Goal: Task Accomplishment & Management: Use online tool/utility

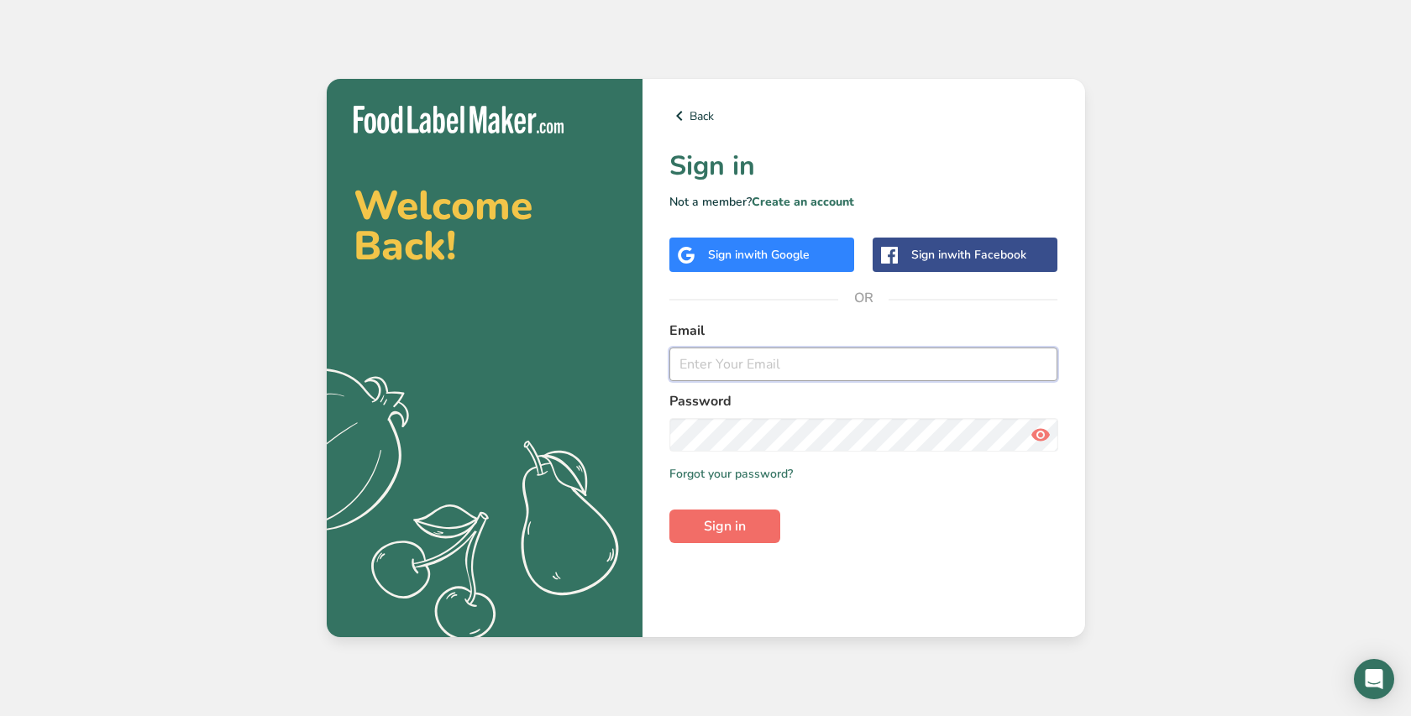
type input "[EMAIL_ADDRESS][DOMAIN_NAME]"
click at [704, 523] on span "Sign in" at bounding box center [725, 526] width 42 height 20
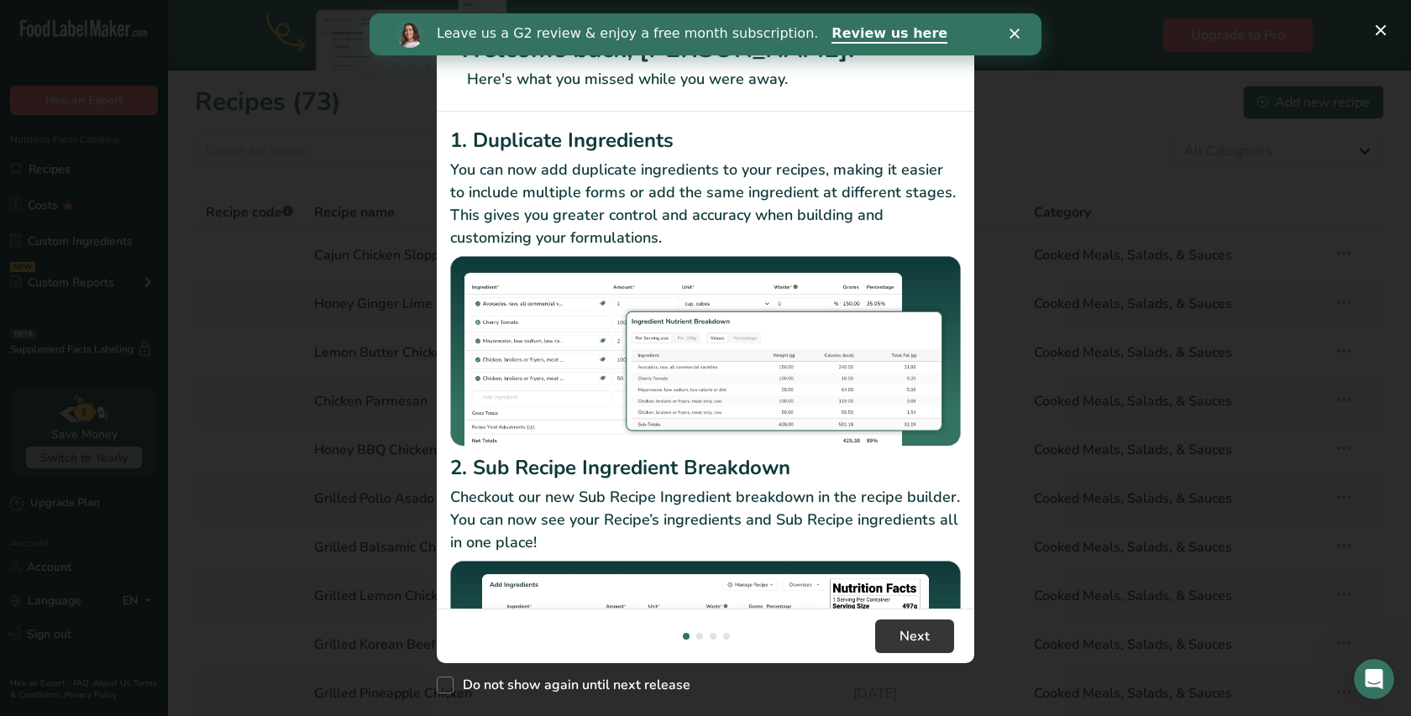
click at [1008, 36] on div "Leave us a G2 review & enjoy a free month subscription. Review us here" at bounding box center [705, 34] width 672 height 29
click at [1011, 34] on icon "Close" at bounding box center [1014, 34] width 10 height 10
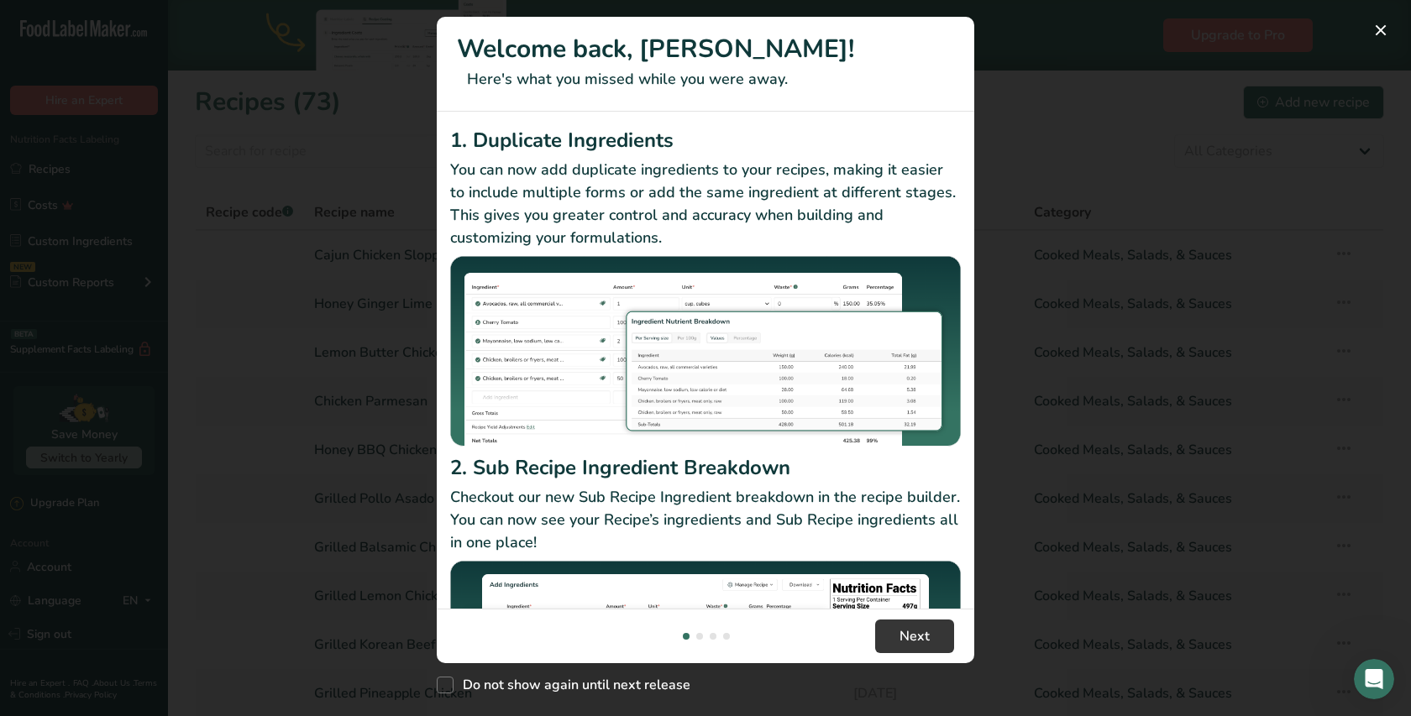
click at [1037, 174] on div "New Features" at bounding box center [705, 358] width 1411 height 716
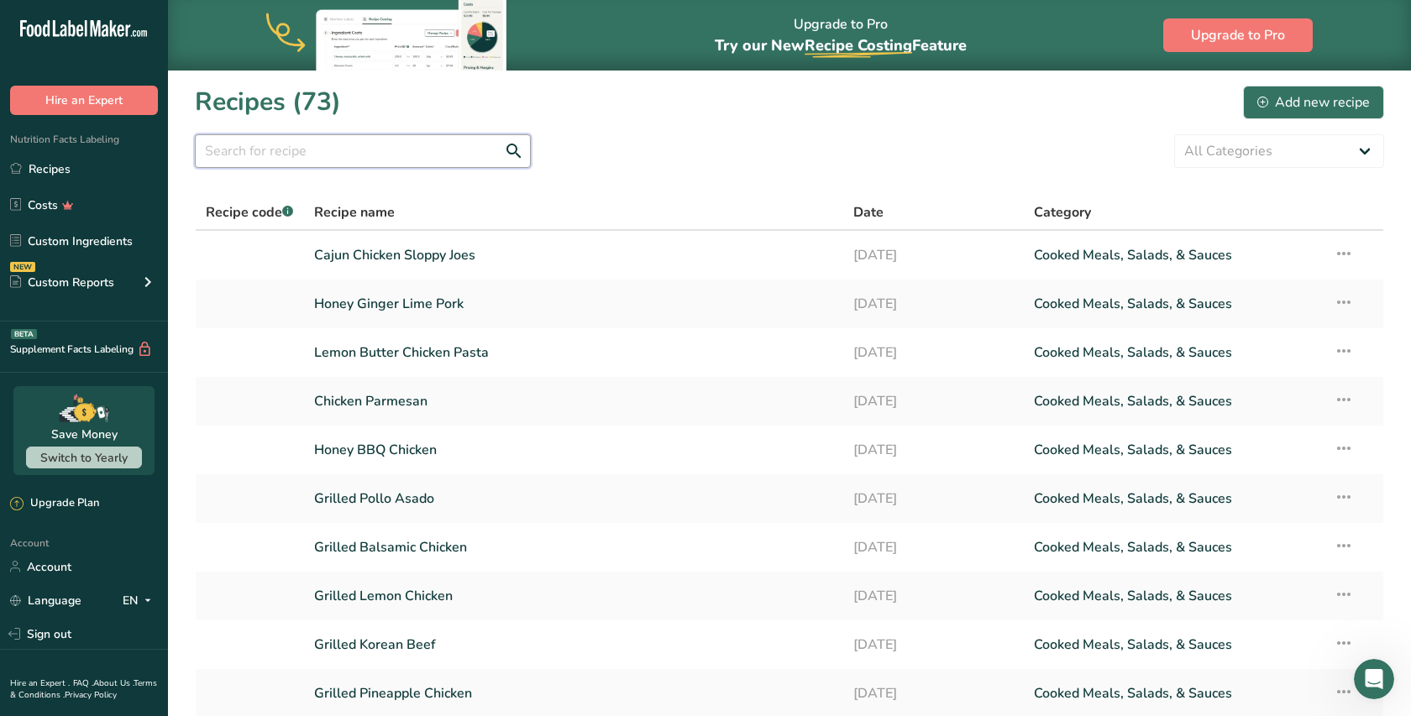
click at [409, 144] on input "text" at bounding box center [363, 151] width 336 height 34
type input "birria"
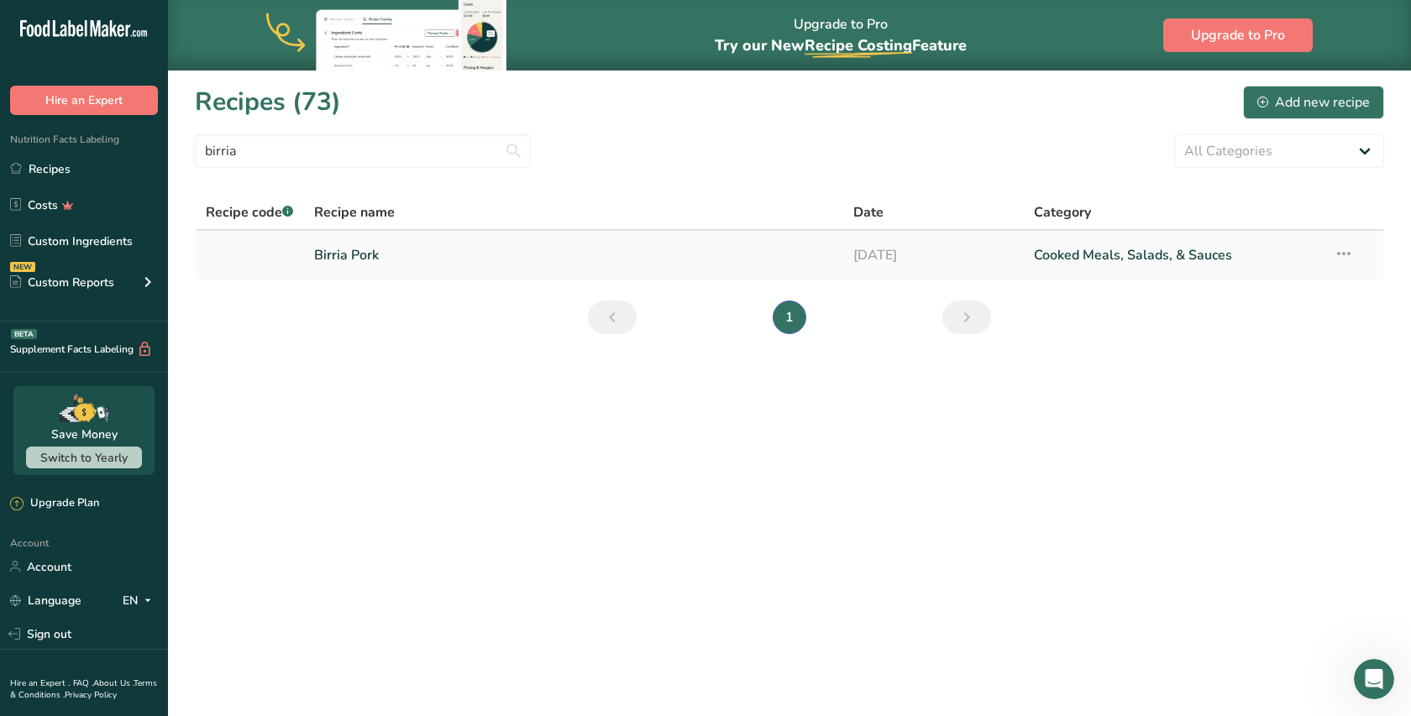
click at [357, 253] on link "Birria Pork" at bounding box center [574, 255] width 520 height 35
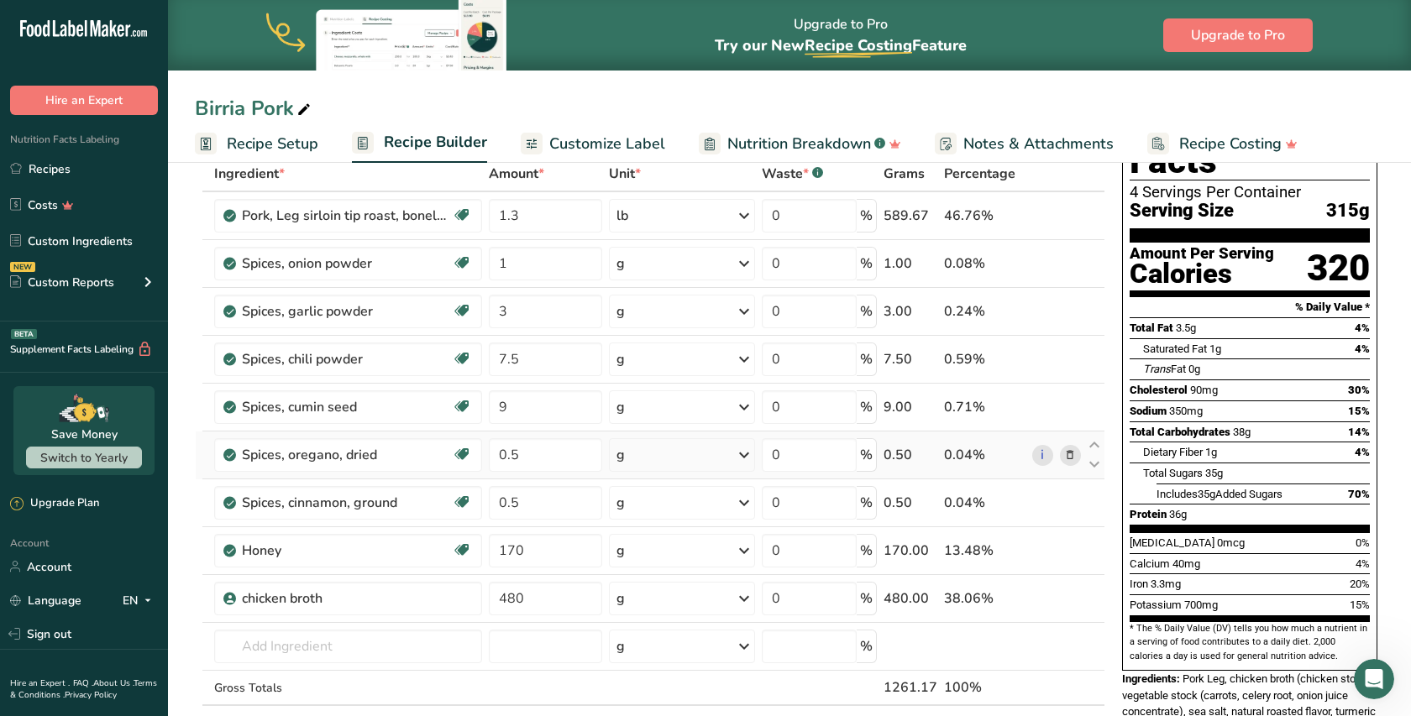
scroll to position [142, 0]
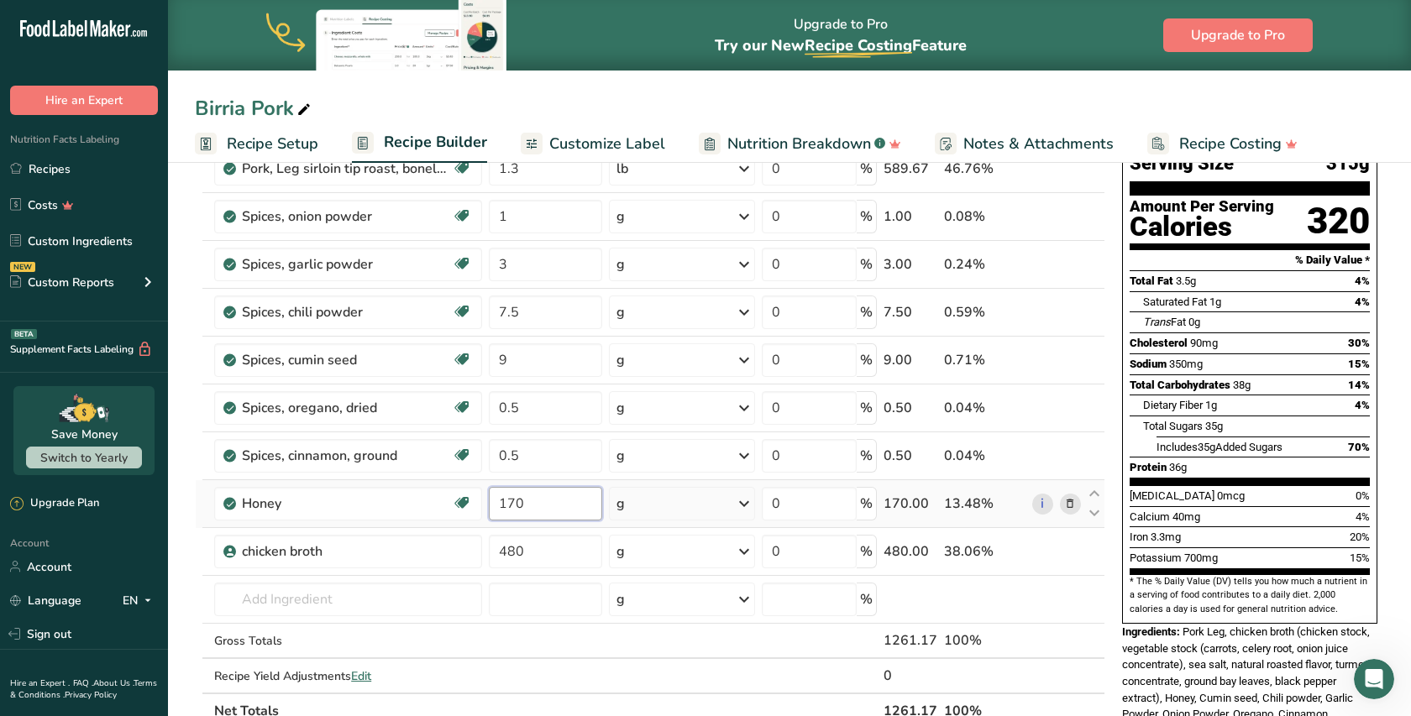
click at [568, 501] on input "170" at bounding box center [545, 504] width 113 height 34
type input "1"
type input "85"
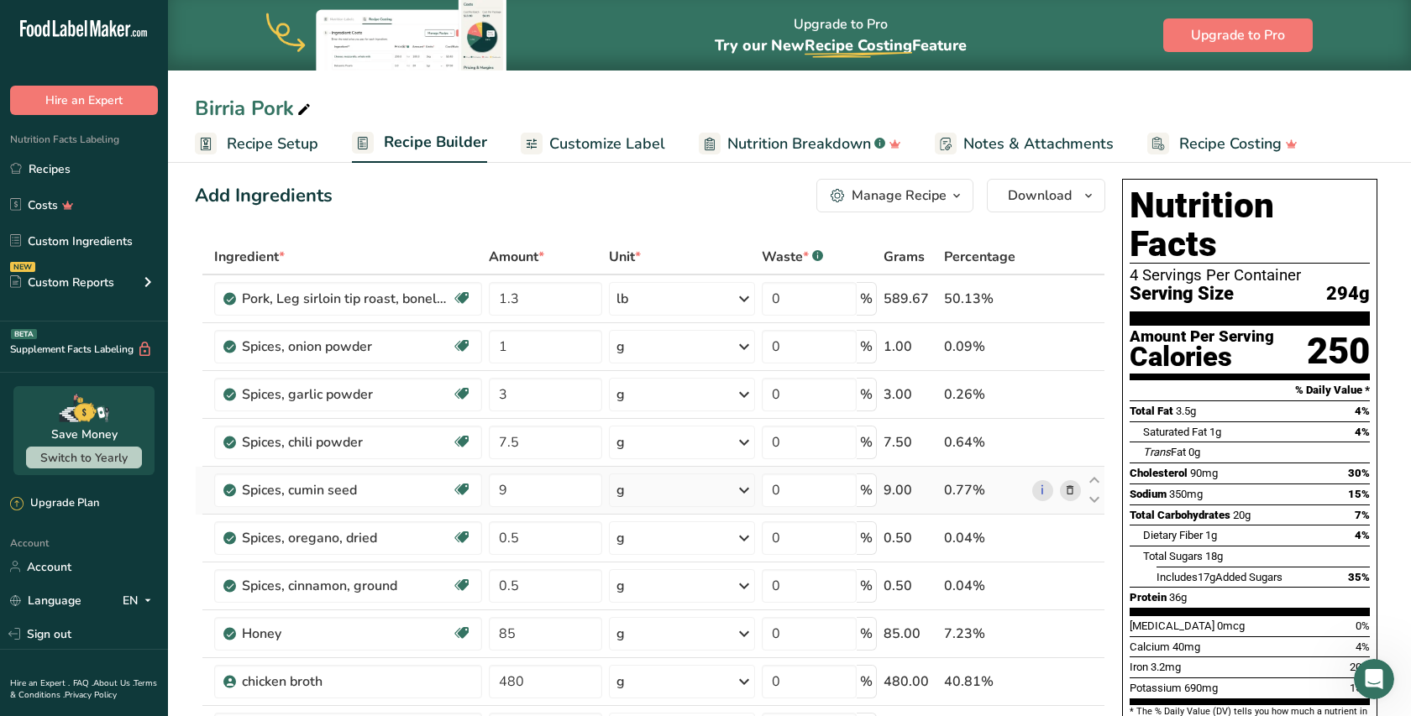
scroll to position [0, 0]
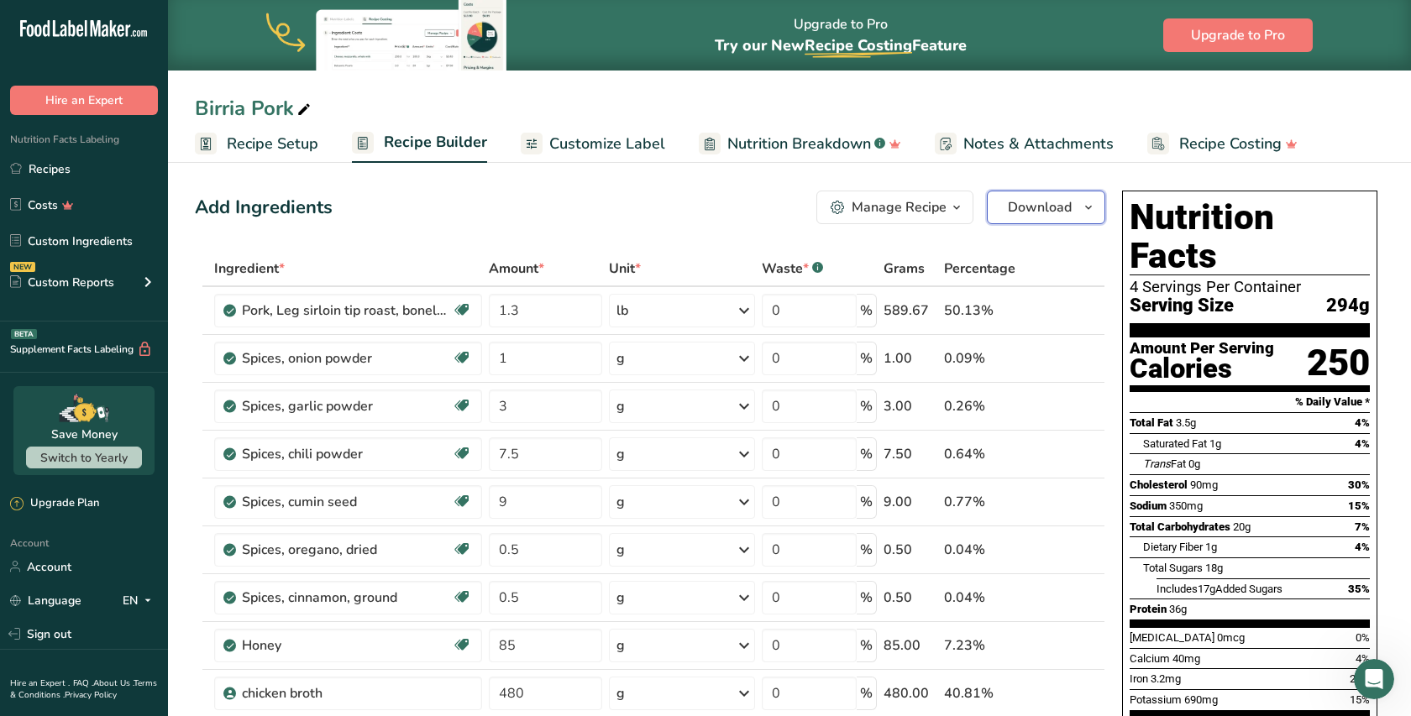
click at [1023, 203] on span "Download" at bounding box center [1040, 207] width 64 height 20
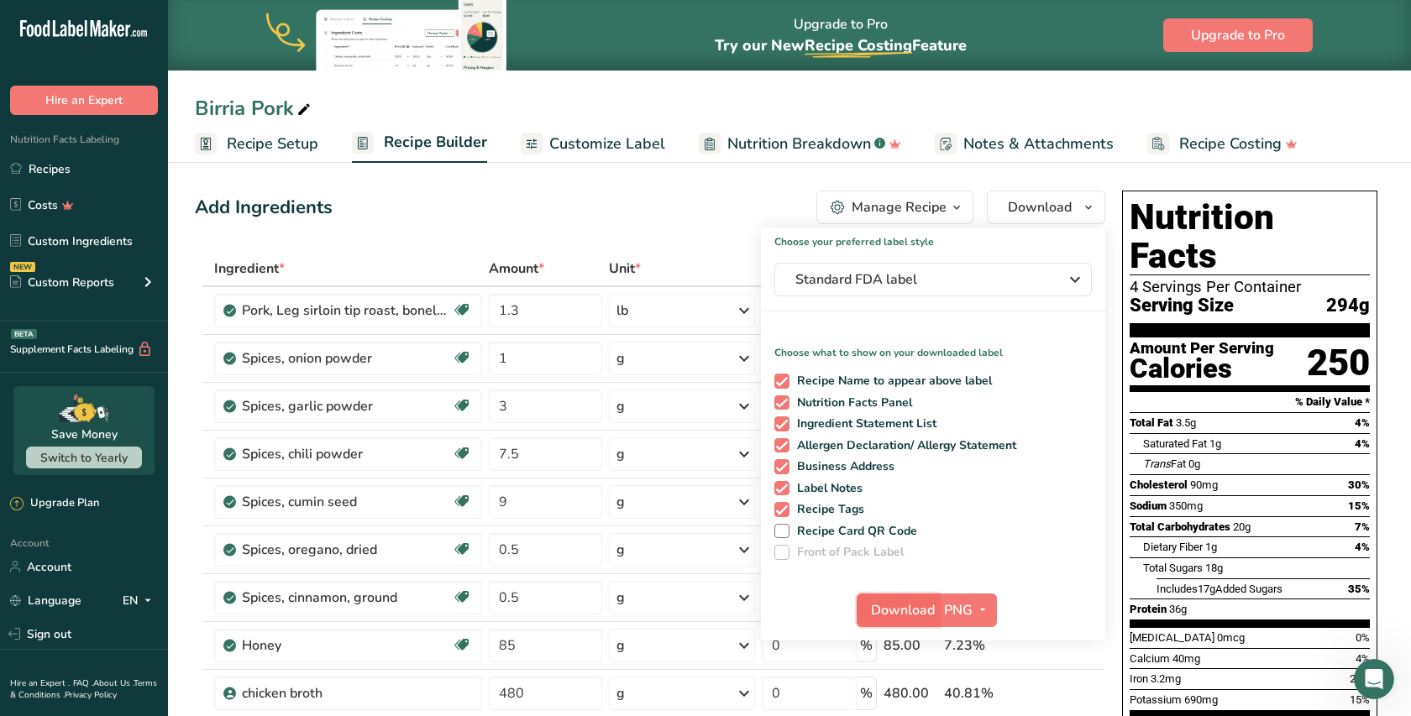
click at [910, 614] on span "Download" at bounding box center [903, 610] width 64 height 20
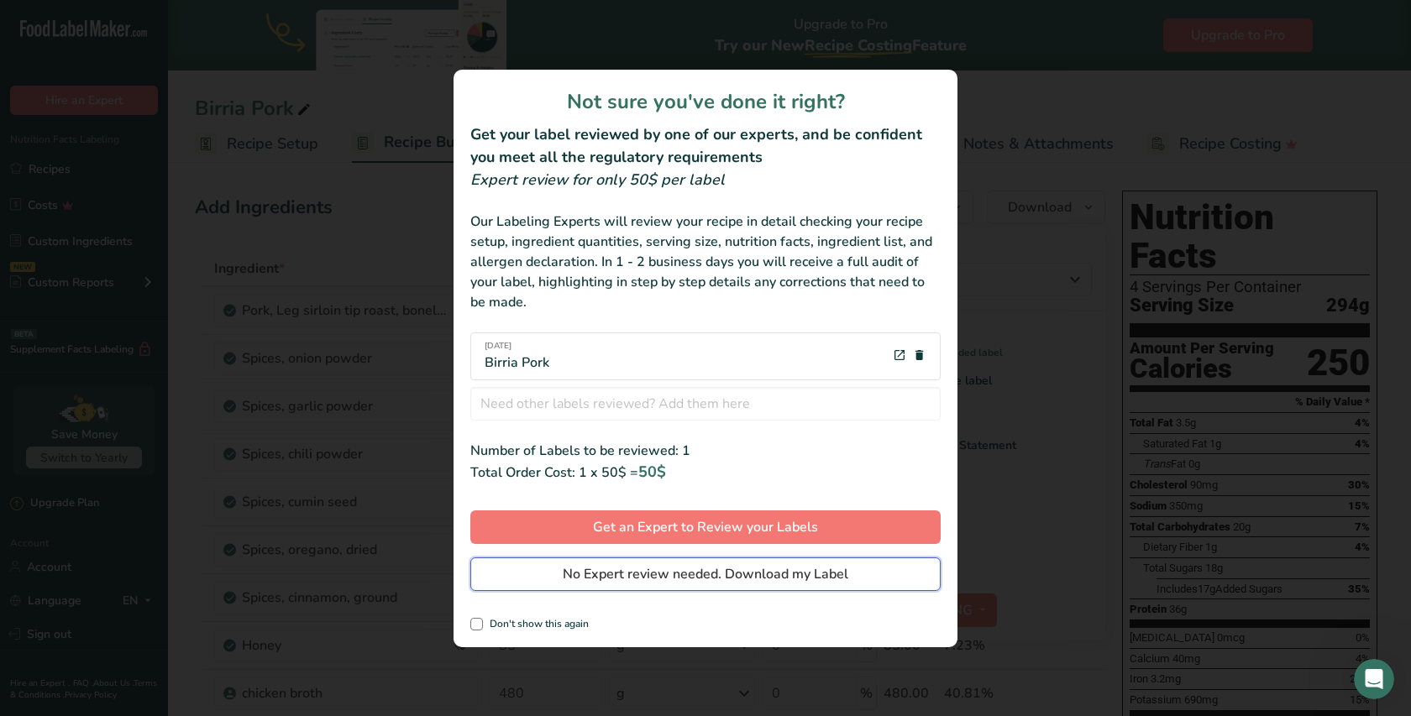
click at [709, 571] on span "No Expert review needed. Download my Label" at bounding box center [705, 574] width 285 height 20
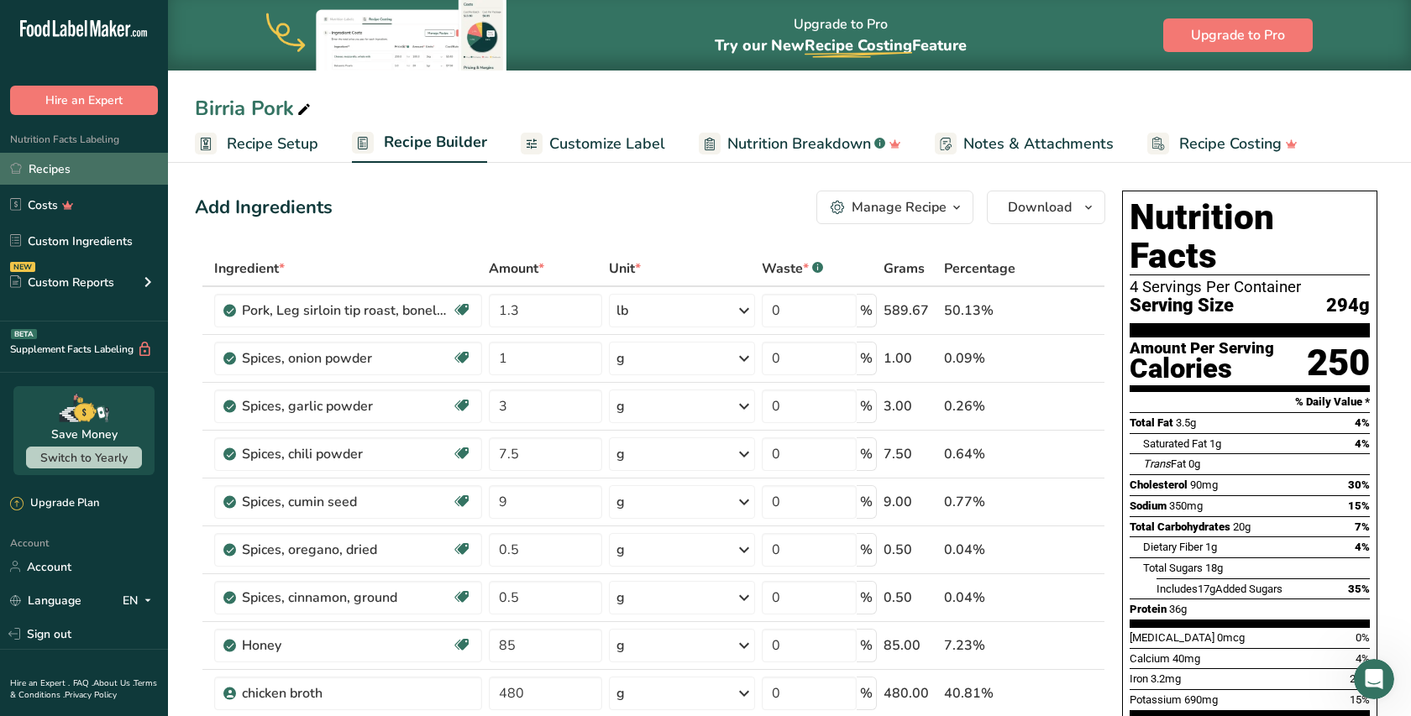
click at [42, 173] on link "Recipes" at bounding box center [84, 169] width 168 height 32
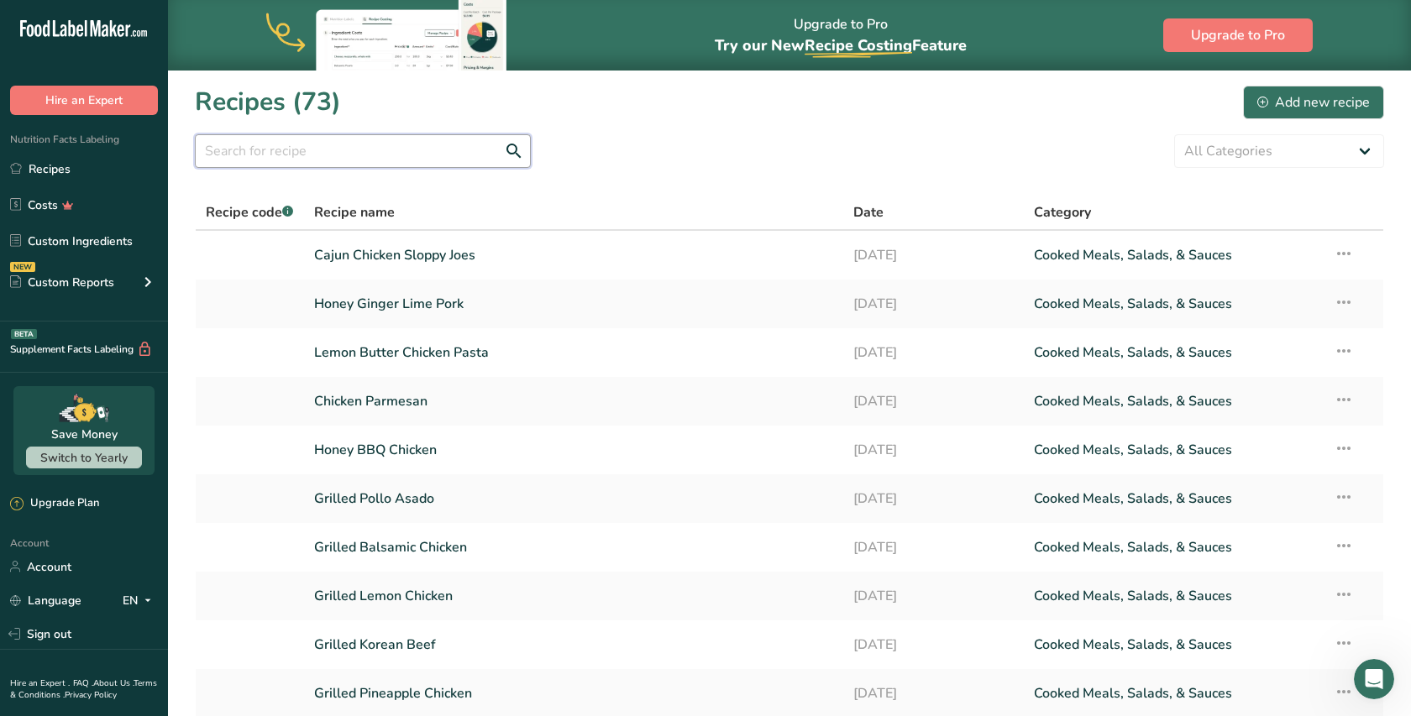
click at [471, 154] on input "text" at bounding box center [363, 151] width 336 height 34
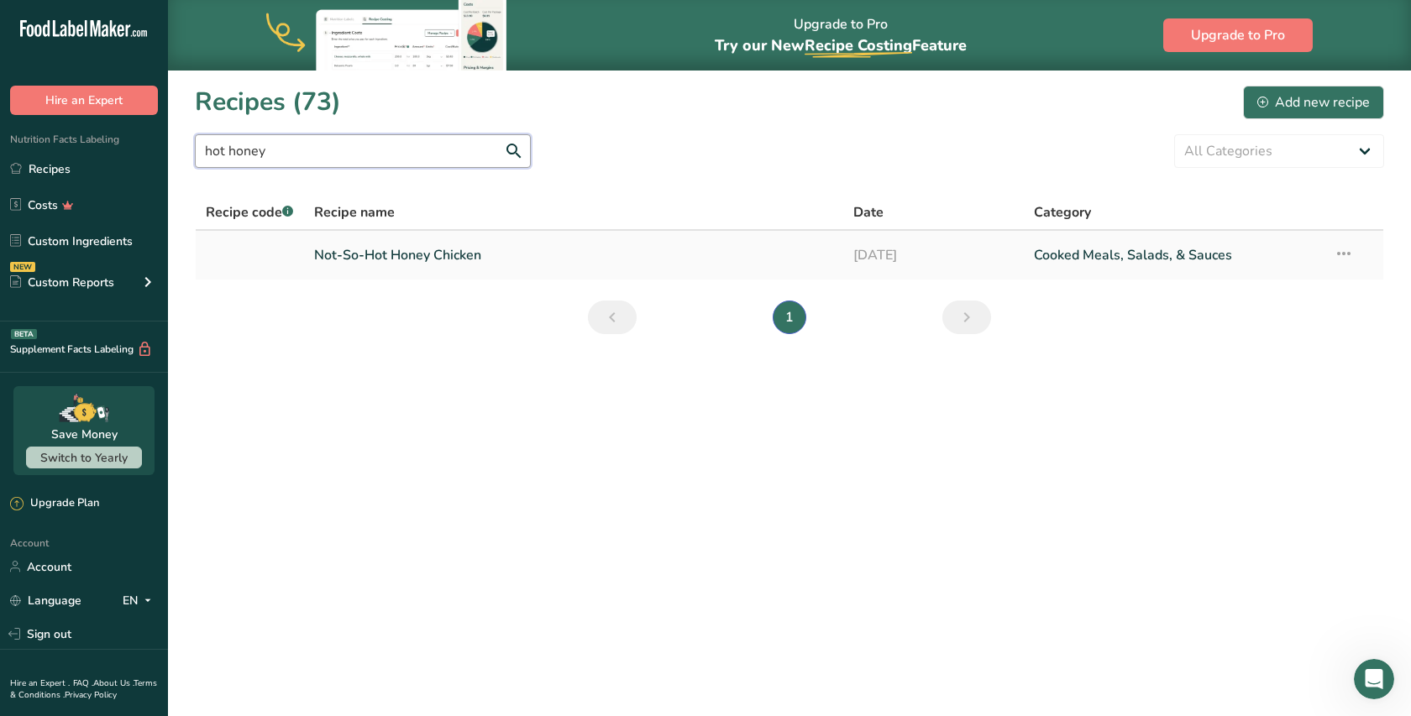
type input "hot honey"
click at [396, 255] on link "Not-So-Hot Honey Chicken" at bounding box center [574, 255] width 520 height 35
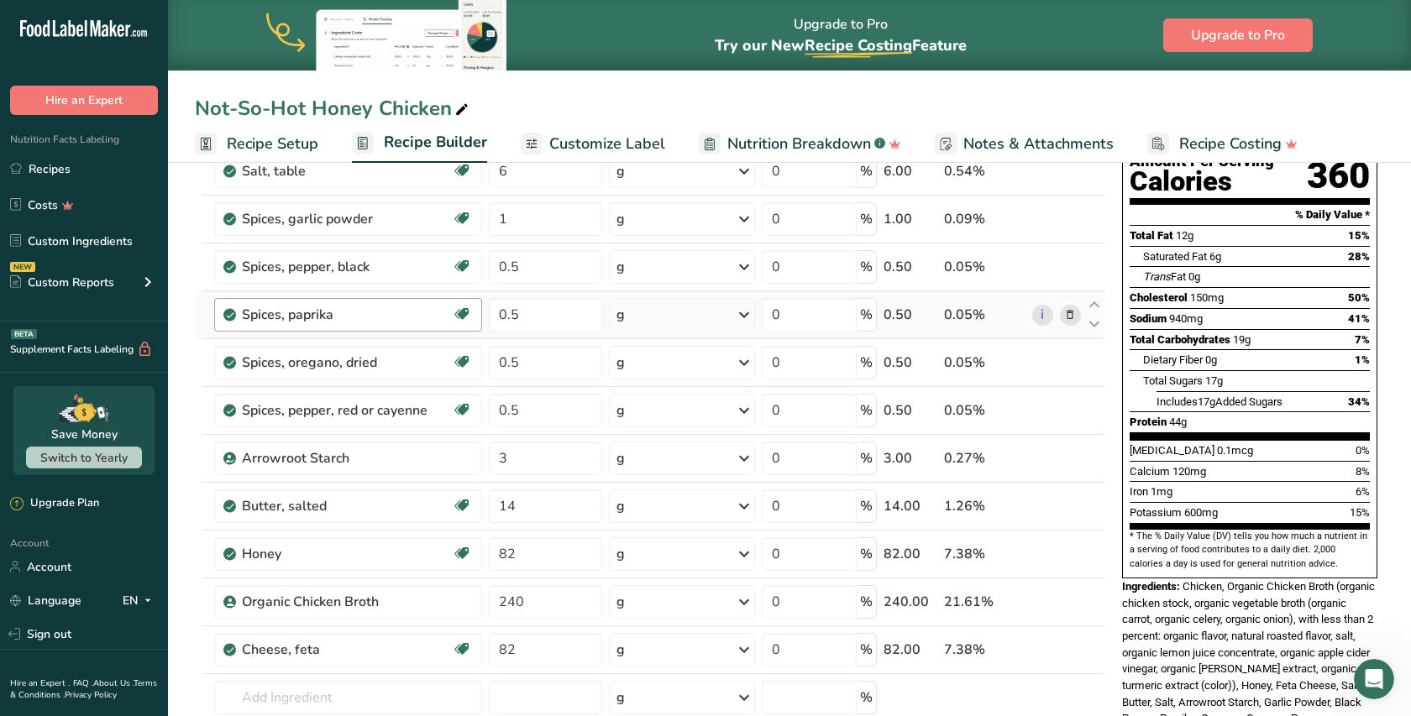
scroll to position [226, 0]
